Goal: Task Accomplishment & Management: Use online tool/utility

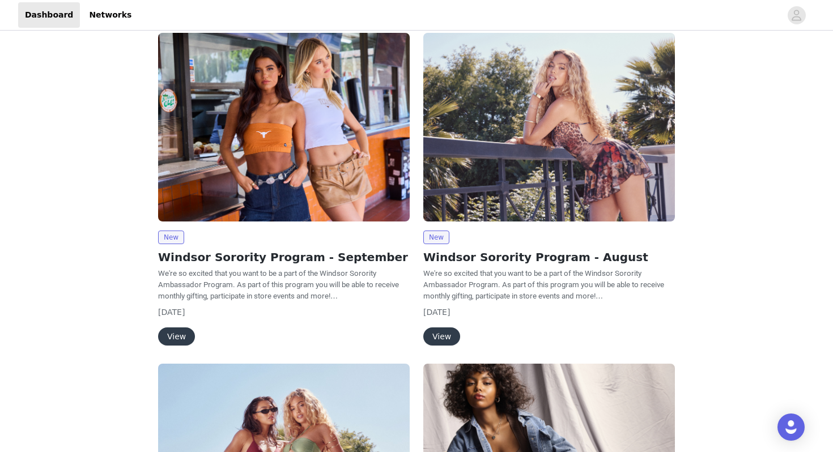
scroll to position [70, 0]
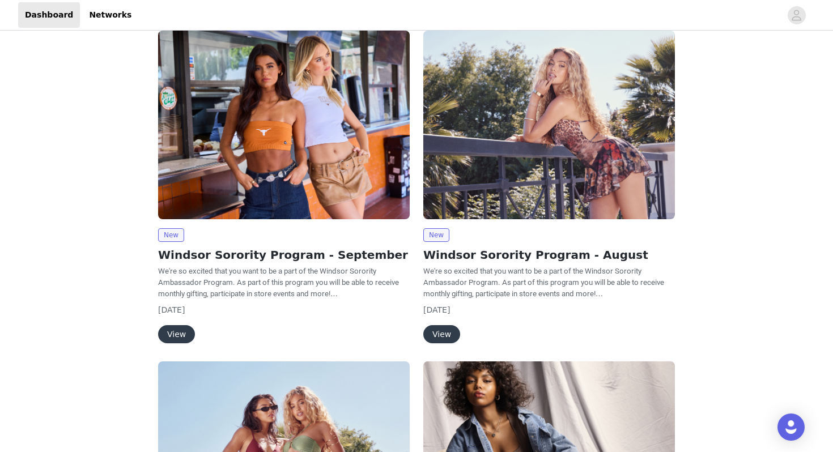
click at [442, 338] on button "View" at bounding box center [441, 334] width 37 height 18
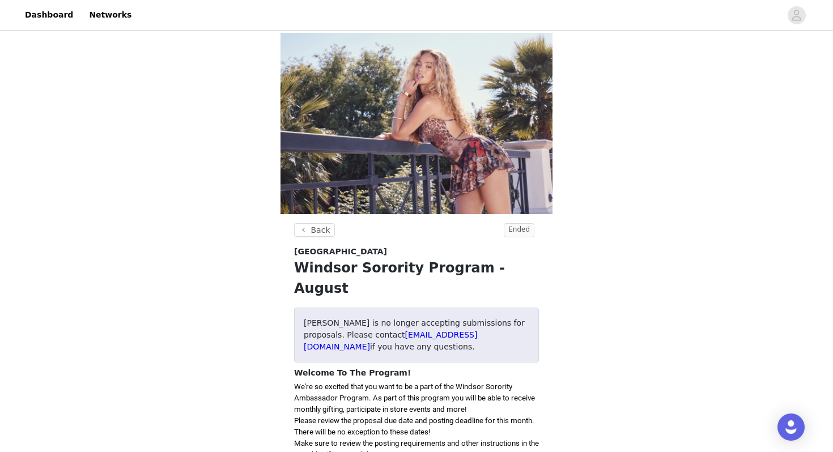
scroll to position [70, 0]
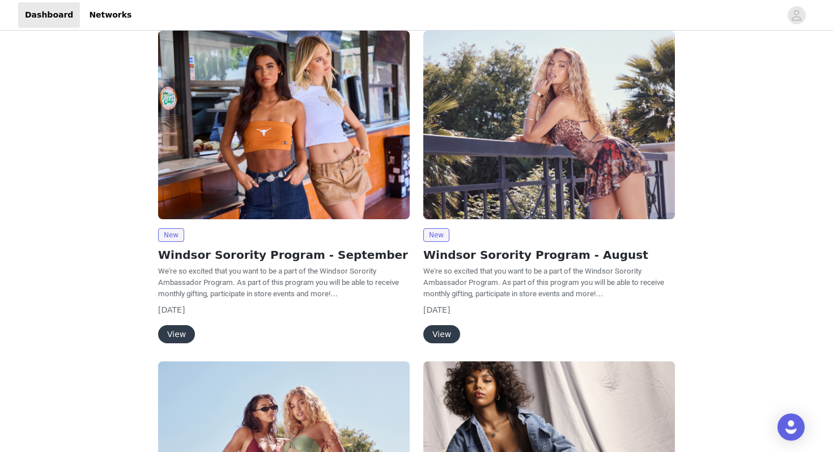
click at [182, 326] on button "View" at bounding box center [176, 334] width 37 height 18
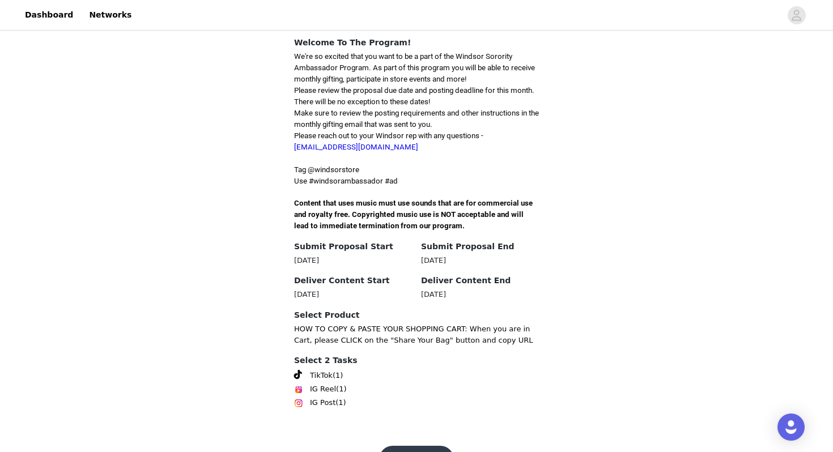
scroll to position [296, 0]
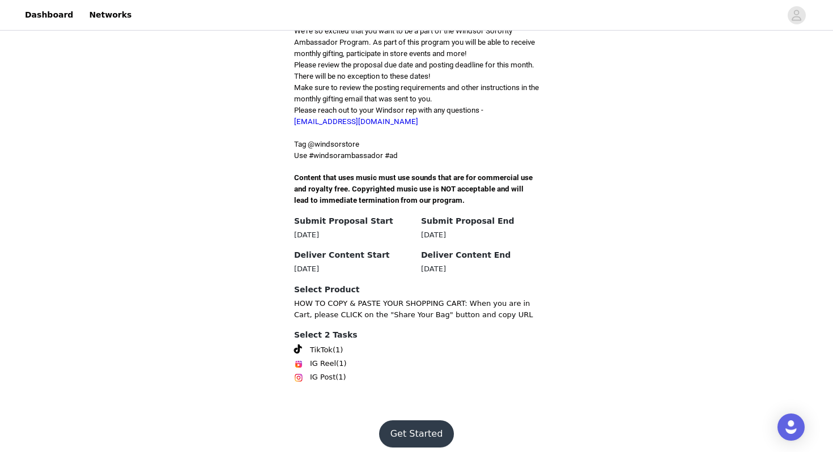
click at [426, 420] on button "Get Started" at bounding box center [416, 433] width 75 height 27
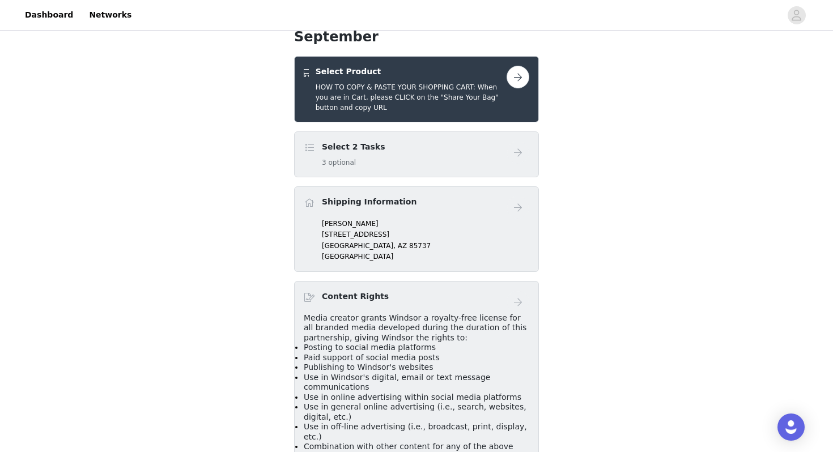
scroll to position [334, 0]
